Goal: Transaction & Acquisition: Book appointment/travel/reservation

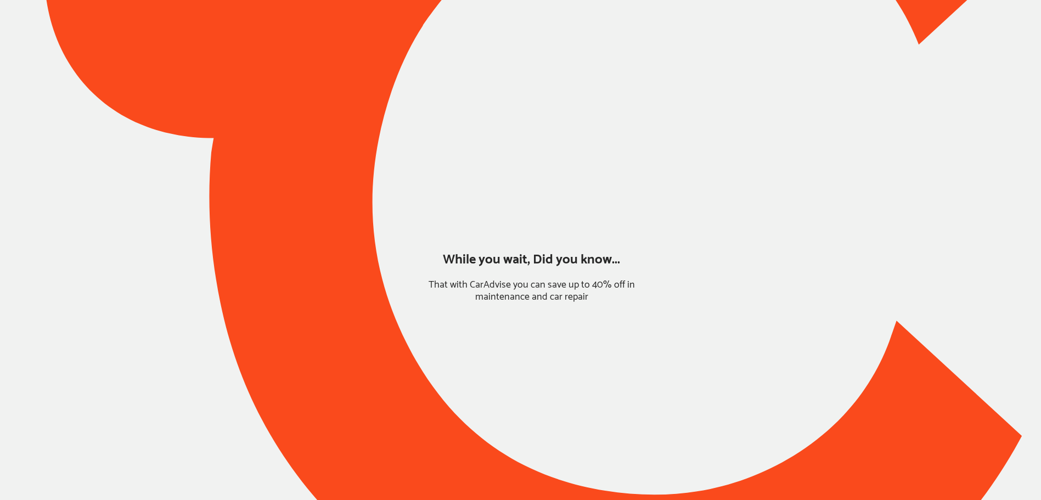
type input "*****"
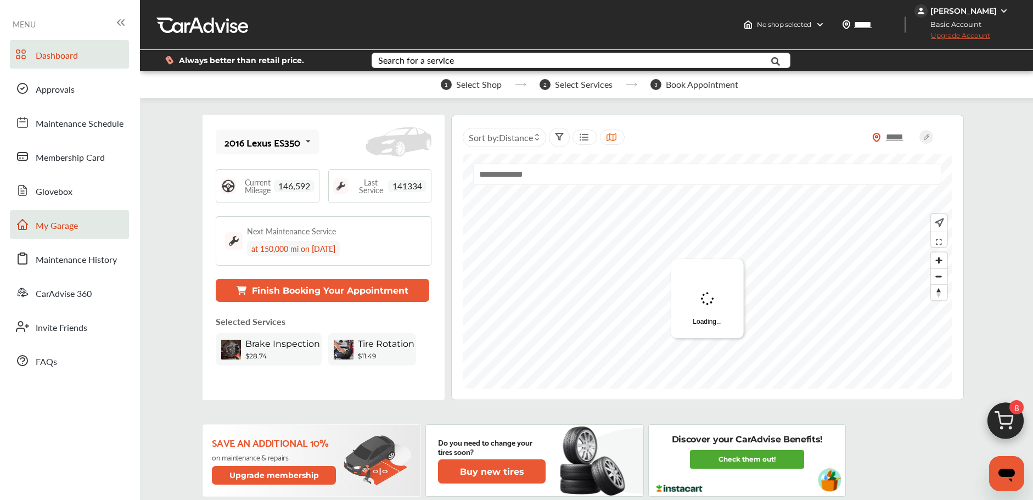
click at [60, 219] on span "My Garage" at bounding box center [57, 226] width 42 height 14
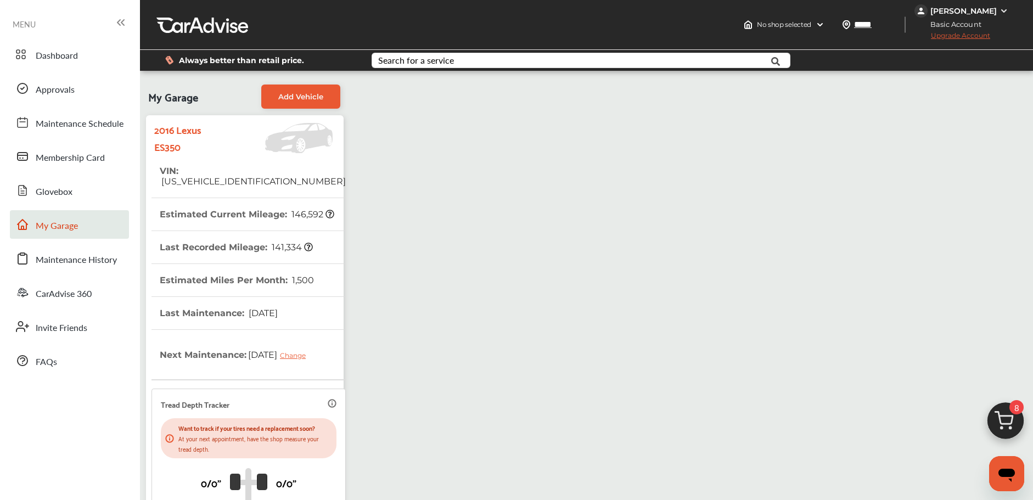
click at [47, 38] on ul "Dashboard Approvals Maintenance Schedule Membership Card Glovebox My Garage Mai…" at bounding box center [69, 351] width 129 height 633
click at [58, 52] on span "Dashboard" at bounding box center [57, 56] width 42 height 14
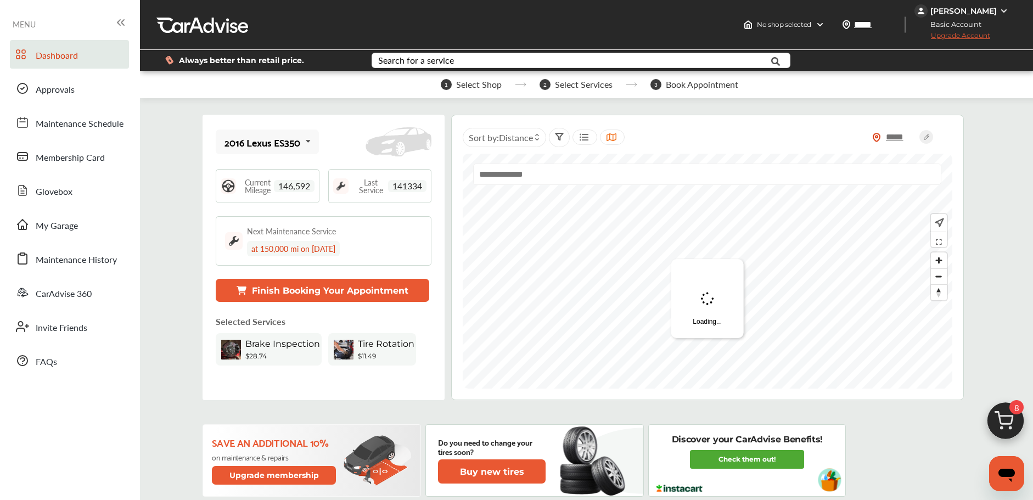
click at [995, 418] on img at bounding box center [1005, 423] width 53 height 53
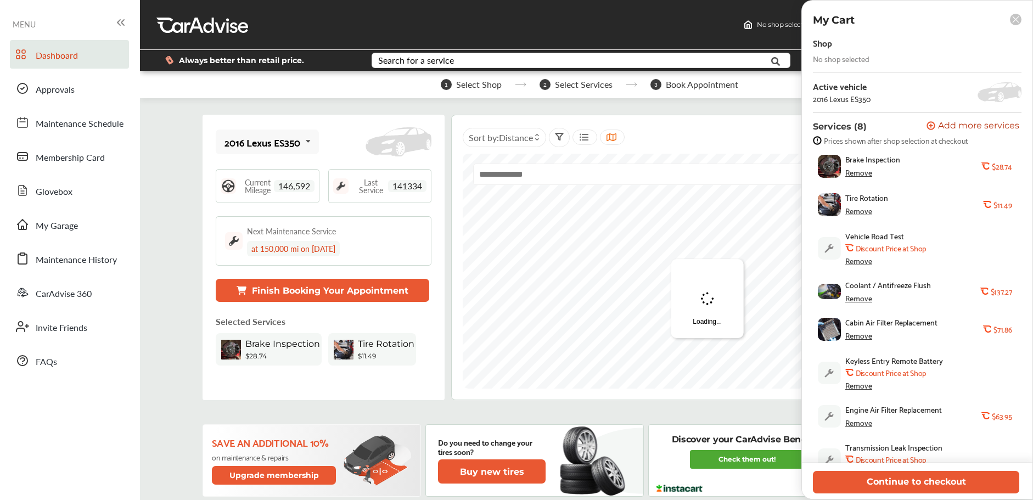
click at [862, 173] on div "Remove" at bounding box center [858, 172] width 27 height 9
click at [858, 212] on div "Remove" at bounding box center [858, 210] width 27 height 9
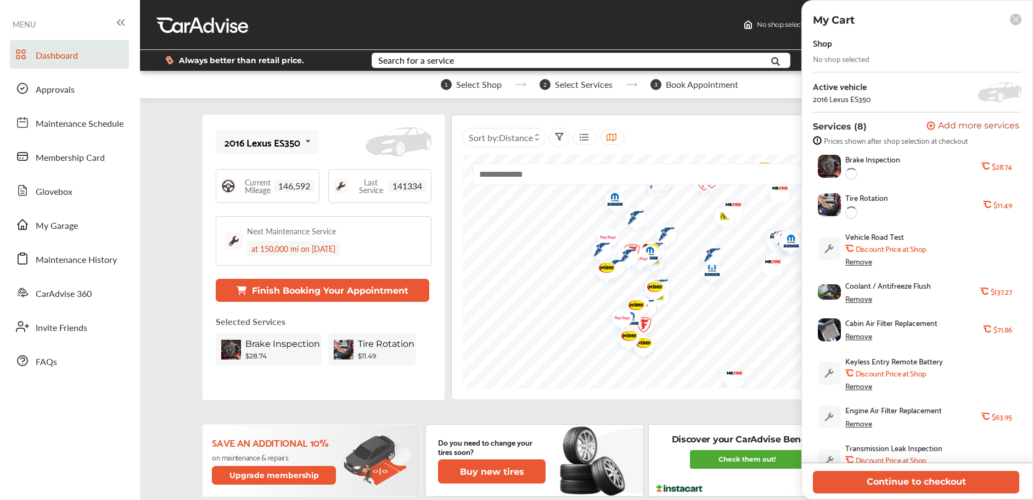
click at [860, 258] on div "Remove" at bounding box center [858, 261] width 27 height 9
click at [855, 301] on div "Remove" at bounding box center [858, 299] width 27 height 9
click at [860, 340] on div "Remove" at bounding box center [858, 338] width 27 height 9
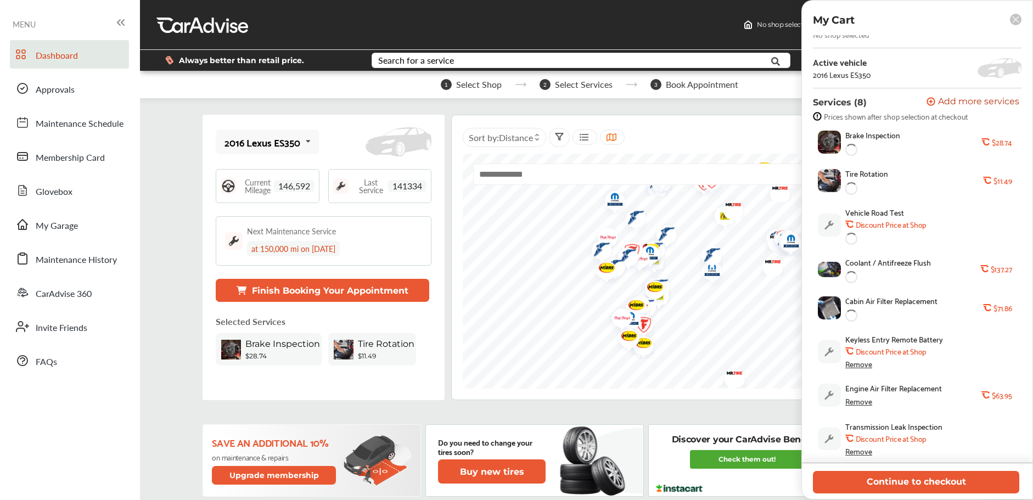
scroll to position [27, 0]
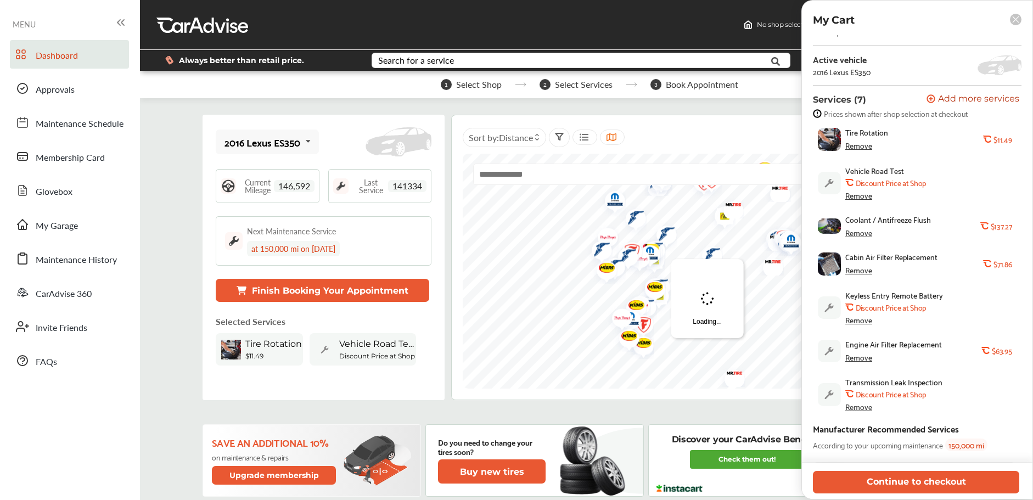
click at [858, 409] on div "Shop No shop selected Active vehicle 2016 Lexus ES350 Services (7) Add a servic…" at bounding box center [917, 258] width 208 height 500
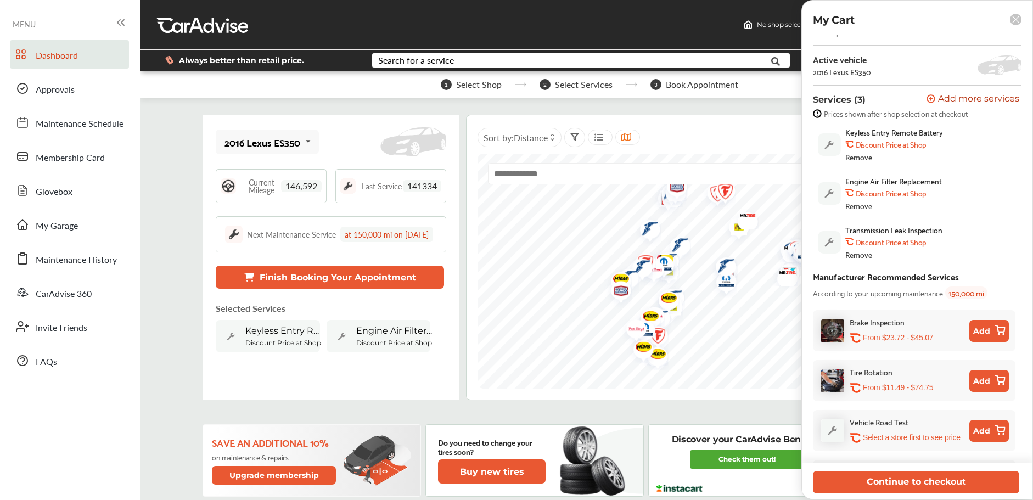
click at [858, 253] on div "Remove" at bounding box center [858, 254] width 27 height 9
click at [859, 211] on div "Engine Air Filter Replacement .st0{fill:#FA4A1C;} Discount Price at Shop Remove" at bounding box center [915, 193] width 204 height 44
click at [856, 205] on div "Remove" at bounding box center [858, 205] width 27 height 9
click at [853, 159] on div "Remove" at bounding box center [858, 157] width 27 height 9
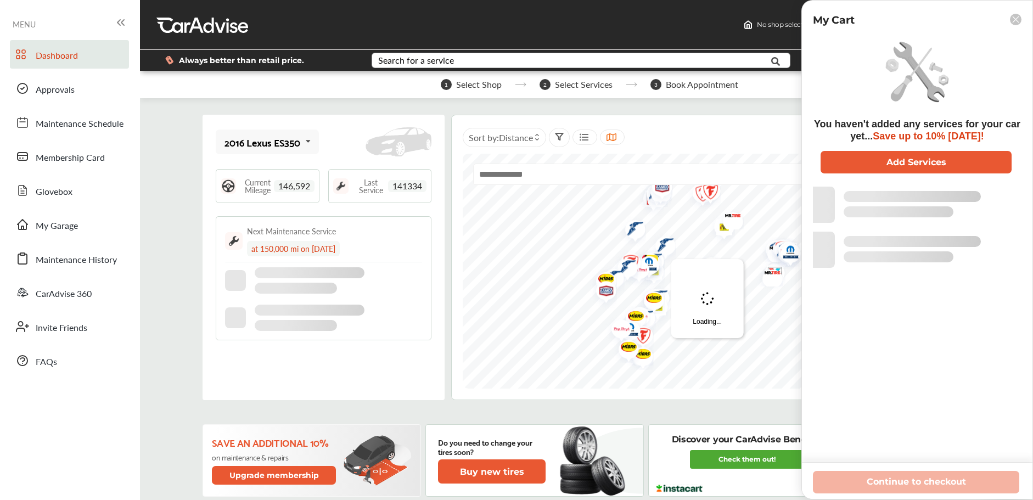
scroll to position [0, 0]
click at [456, 63] on input "text" at bounding box center [564, 61] width 382 height 17
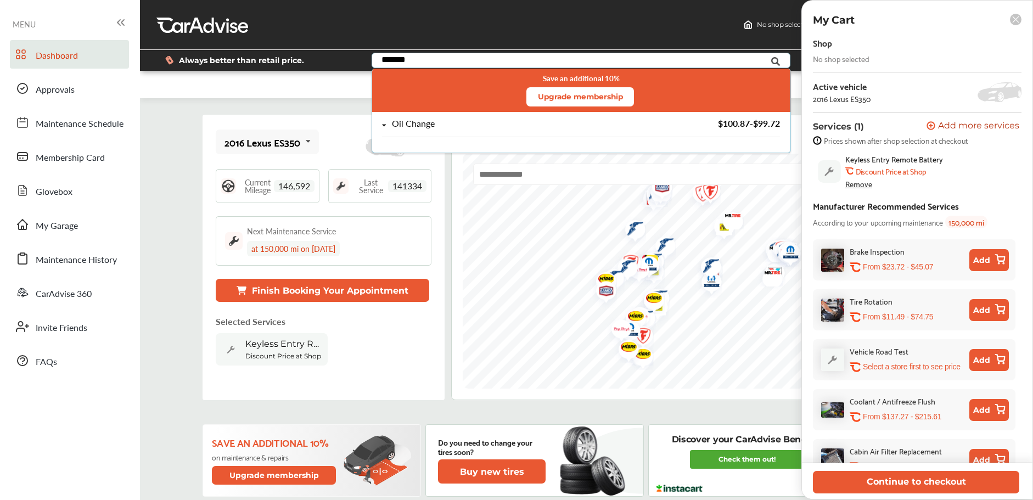
type input "*******"
click at [415, 123] on div "Oil Change" at bounding box center [413, 123] width 43 height 9
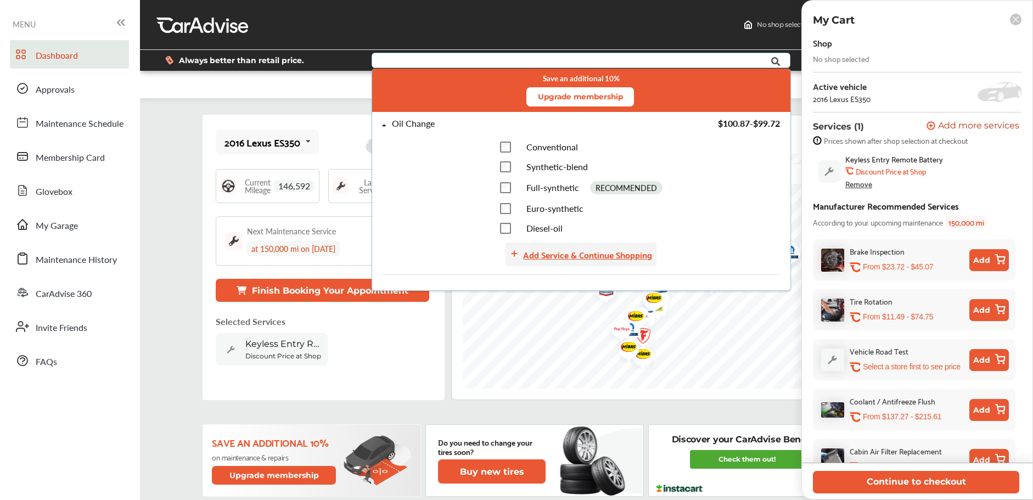
click at [538, 244] on div "Add Service & Continue Shopping" at bounding box center [580, 254] width 151 height 24
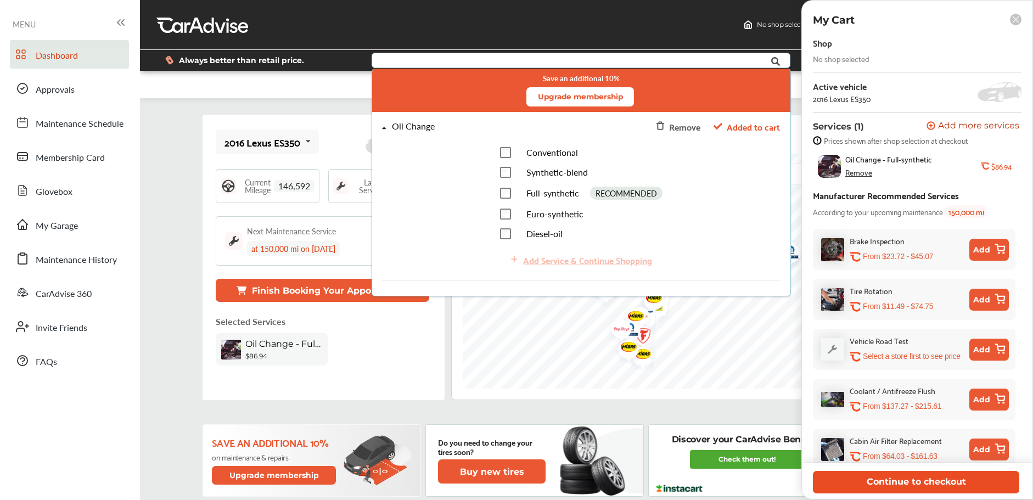
click at [866, 482] on button "Continue to checkout" at bounding box center [916, 482] width 206 height 22
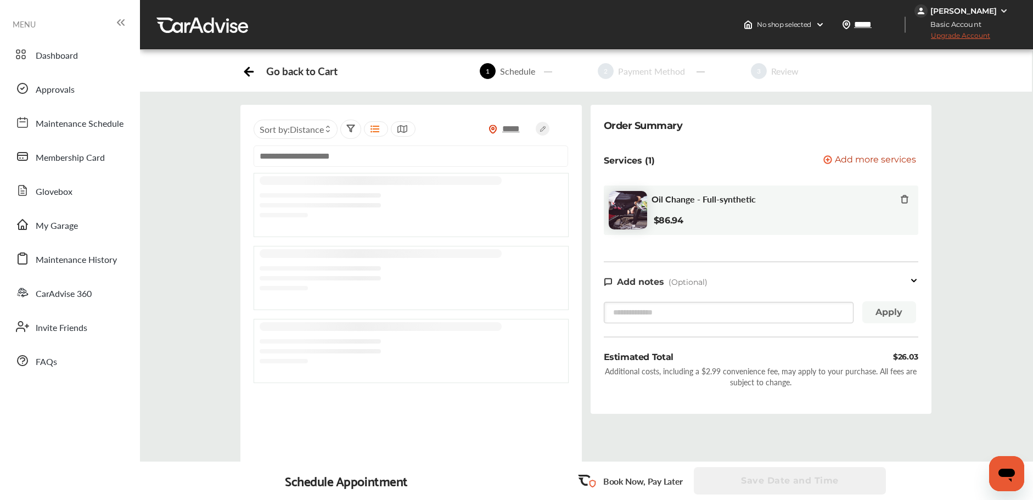
click at [328, 155] on input "text" at bounding box center [410, 155] width 314 height 21
paste input "**********"
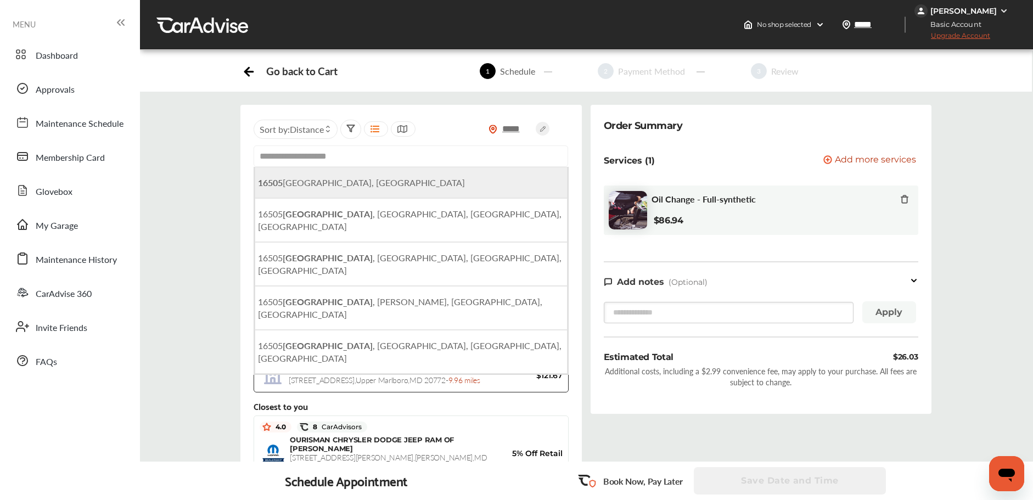
click at [377, 181] on span "[STREET_ADDRESS]" at bounding box center [361, 182] width 207 height 13
type input "**********"
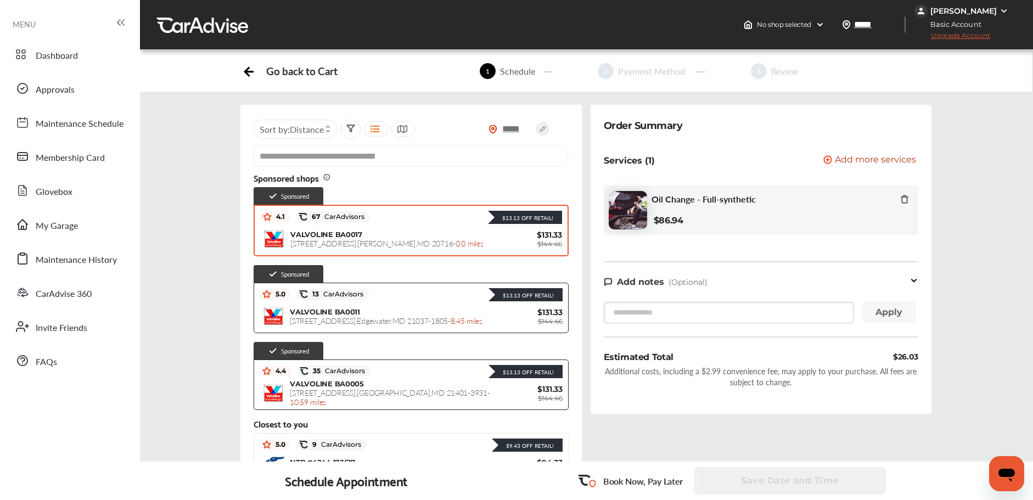
click at [399, 236] on div "VALVOLINE BA0017 [STREET_ADDRESS] - 0.0 miles" at bounding box center [392, 239] width 205 height 18
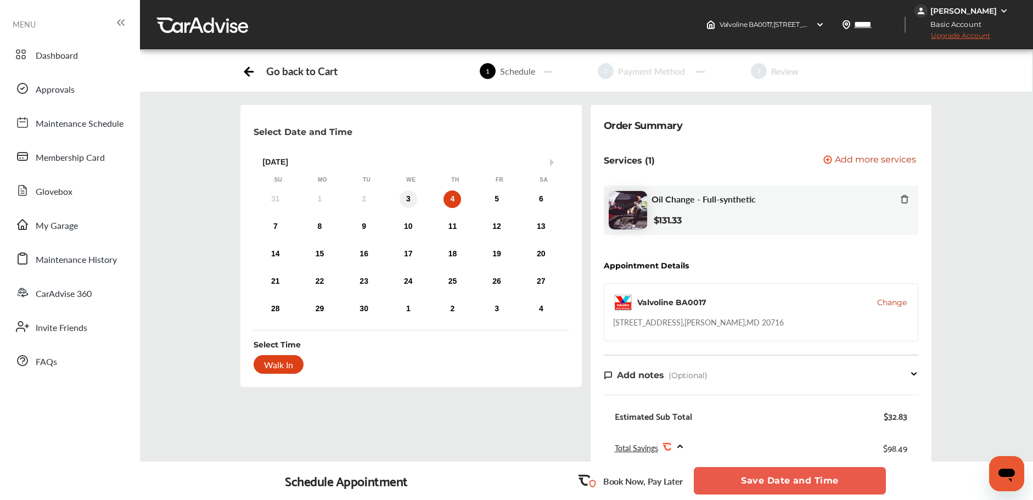
click at [399, 196] on div "3" at bounding box center [408, 199] width 18 height 18
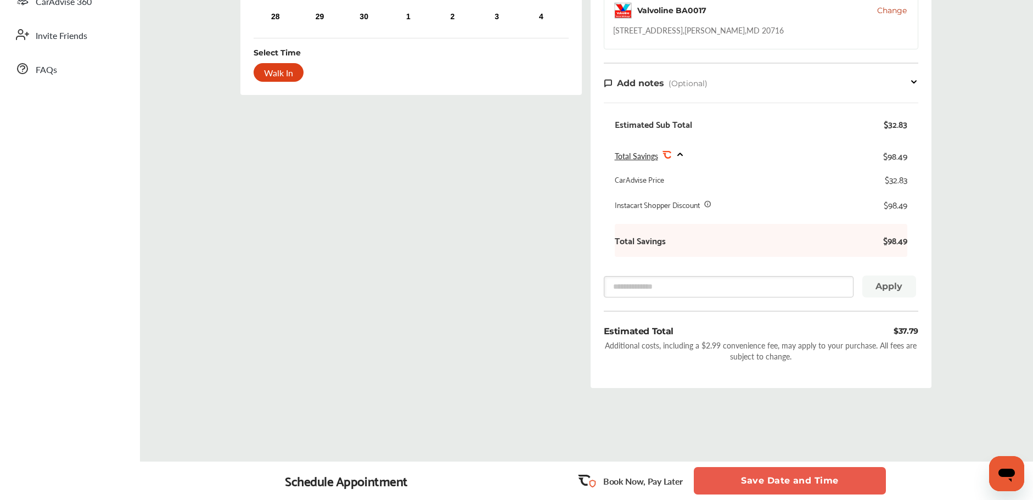
scroll to position [317, 0]
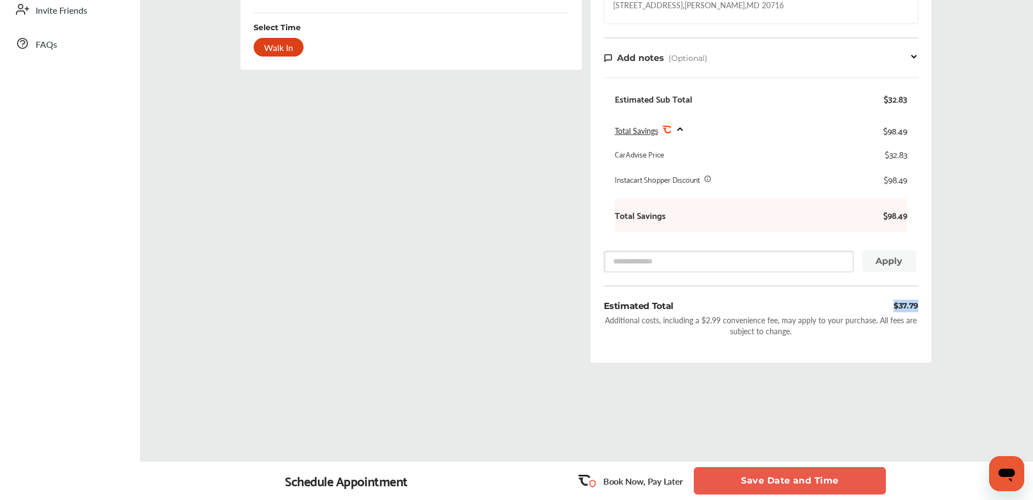
drag, startPoint x: 894, startPoint y: 306, endPoint x: 935, endPoint y: 309, distance: 41.8
click at [935, 309] on div "Select Date and Time Next Month [DATE] Su Mo Tu We Th Fr Sa 31 1 2 3 4 5 6 7 8 …" at bounding box center [585, 80] width 909 height 584
click at [913, 312] on div "Order Summary Services (1) Add a service Add more services Oil Change - Full-sy…" at bounding box center [760, 75] width 341 height 575
click at [704, 321] on div "Additional costs, including a $2.99 convenience fee, may apply to your purchase…" at bounding box center [760, 325] width 314 height 22
drag, startPoint x: 608, startPoint y: 321, endPoint x: 792, endPoint y: 337, distance: 184.4
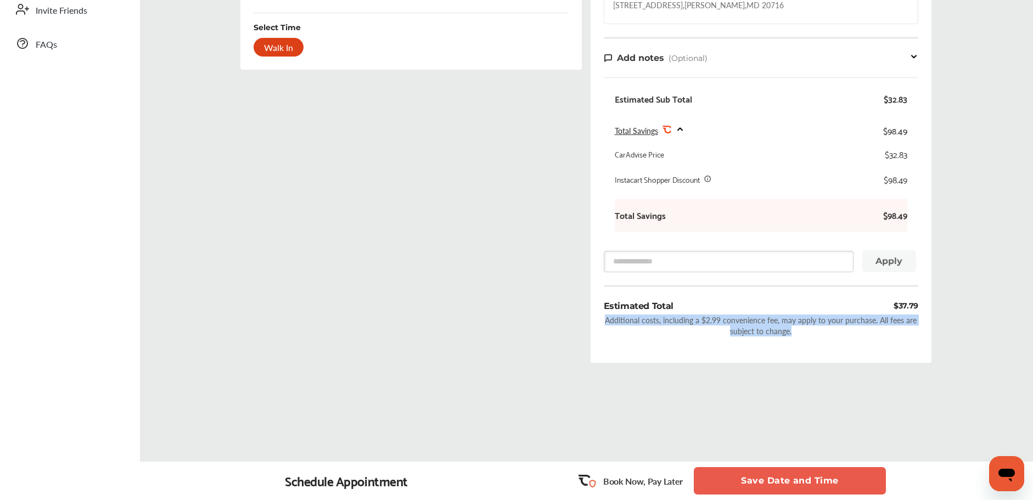
click at [792, 337] on div "Estimated Total $37.79 Additional costs, including a $2.99 convenience fee, may…" at bounding box center [760, 325] width 314 height 50
click at [707, 315] on div "Additional costs, including a $2.99 convenience fee, may apply to your purchase…" at bounding box center [760, 325] width 314 height 22
click at [746, 476] on button "Save Date and Time" at bounding box center [789, 480] width 192 height 27
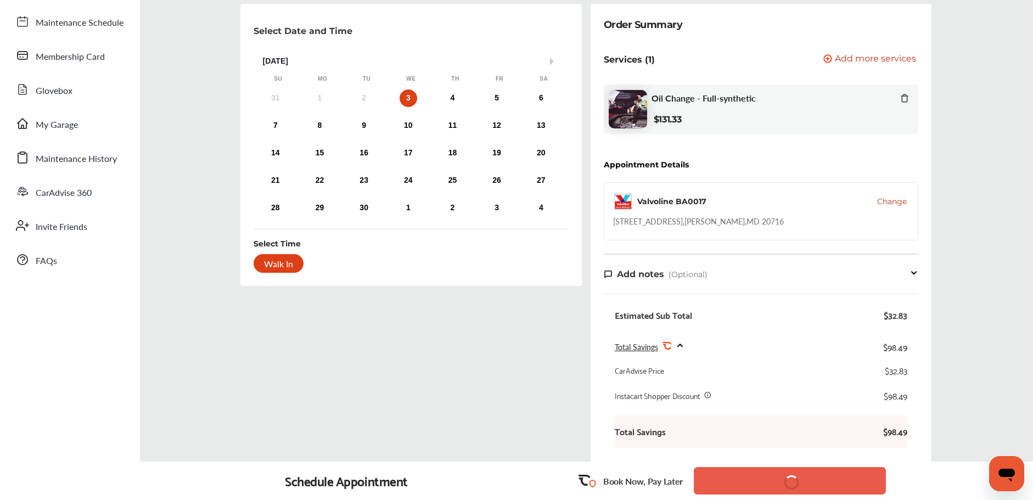
scroll to position [26, 0]
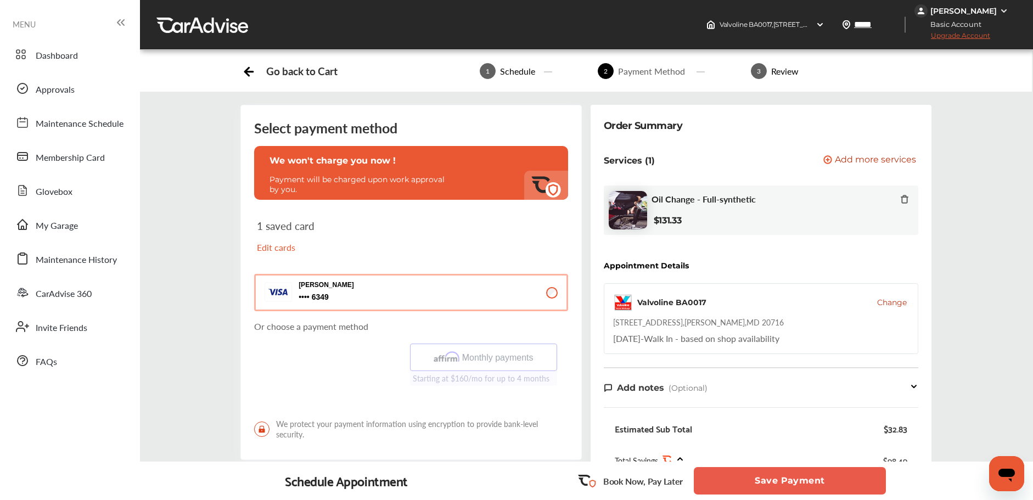
click at [771, 478] on button "Save Payment" at bounding box center [789, 480] width 192 height 27
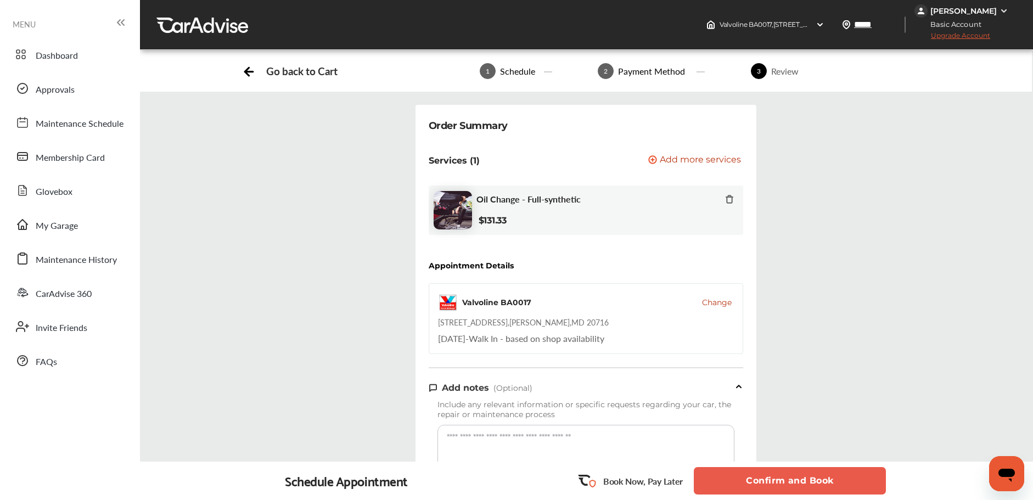
click at [787, 484] on button "Confirm and Book" at bounding box center [789, 480] width 192 height 27
